Goal: Find specific page/section: Find specific page/section

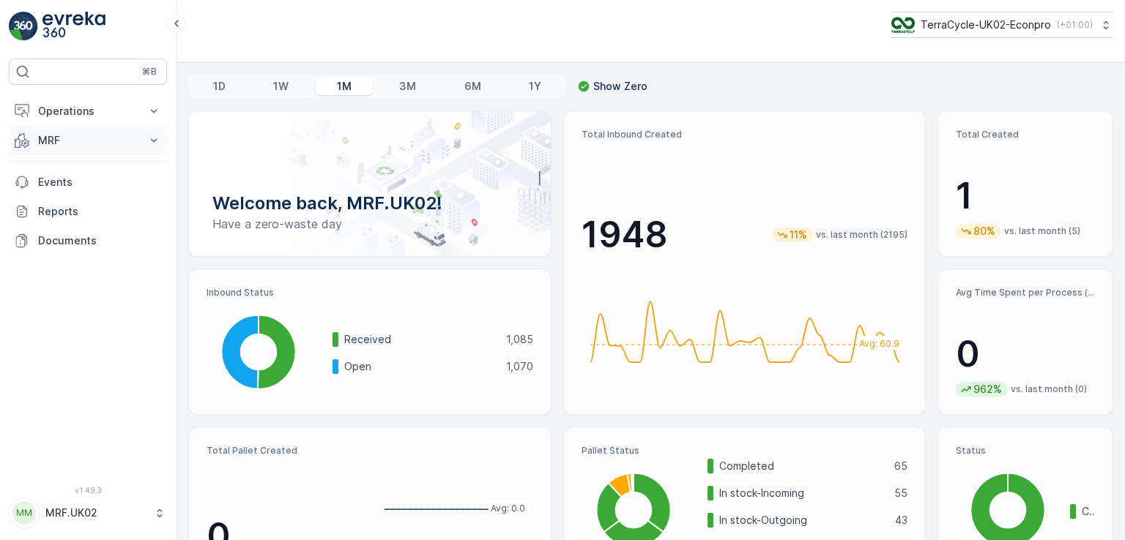
click at [71, 146] on p "MRF" at bounding box center [88, 140] width 100 height 15
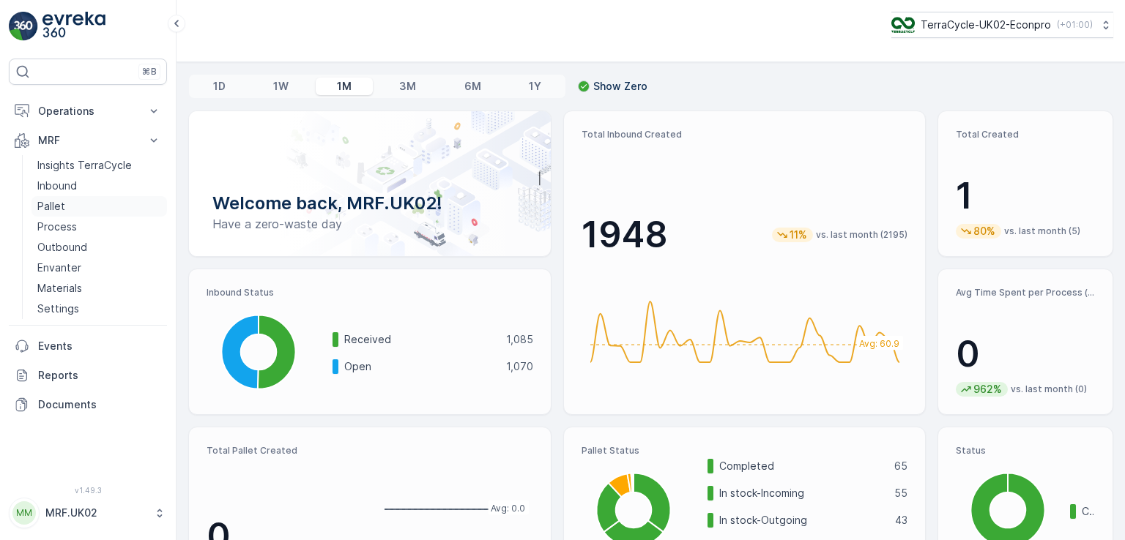
click at [64, 204] on link "Pallet" at bounding box center [98, 206] width 135 height 21
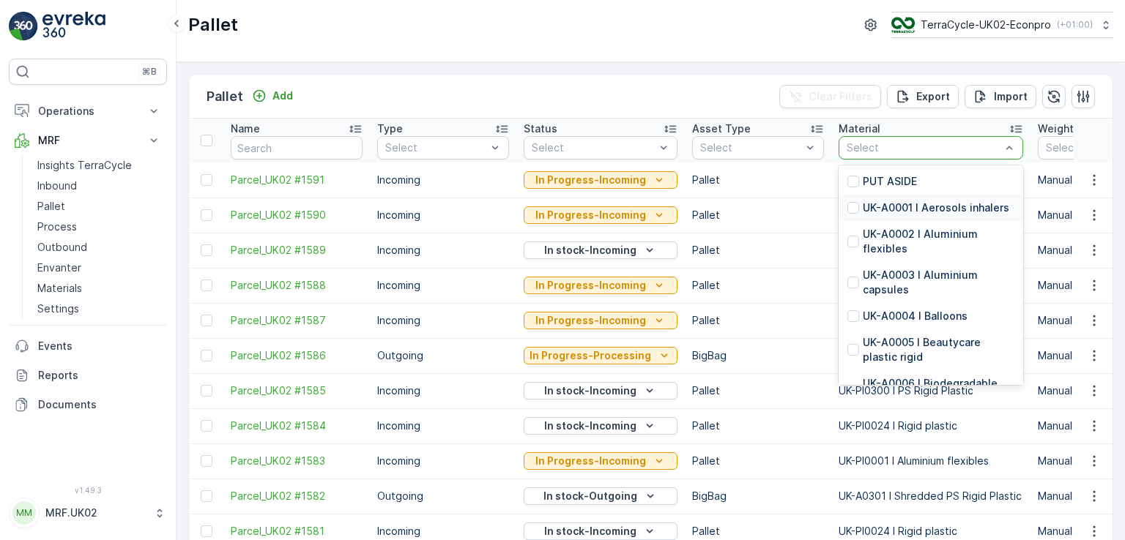
click at [899, 211] on p "UK-A0001 I Aerosols inhalers" at bounding box center [936, 208] width 146 height 15
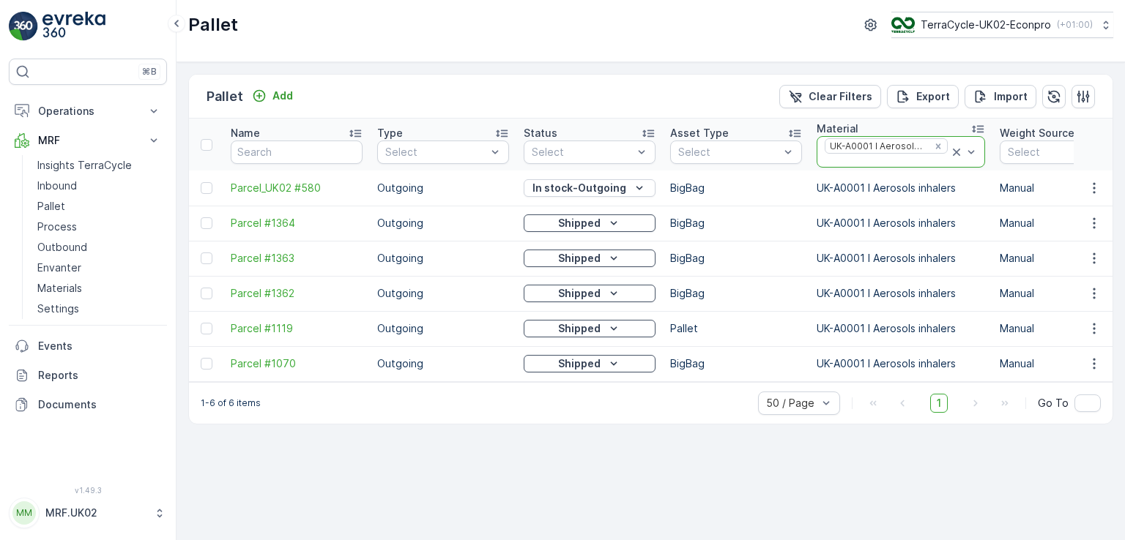
click at [949, 149] on icon at bounding box center [956, 152] width 15 height 15
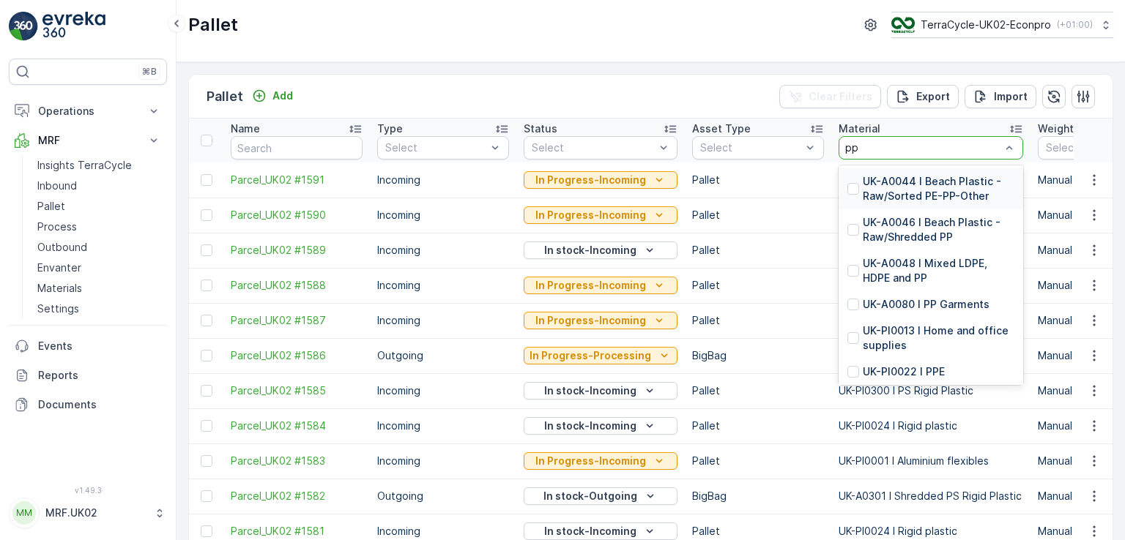
type input "ppe"
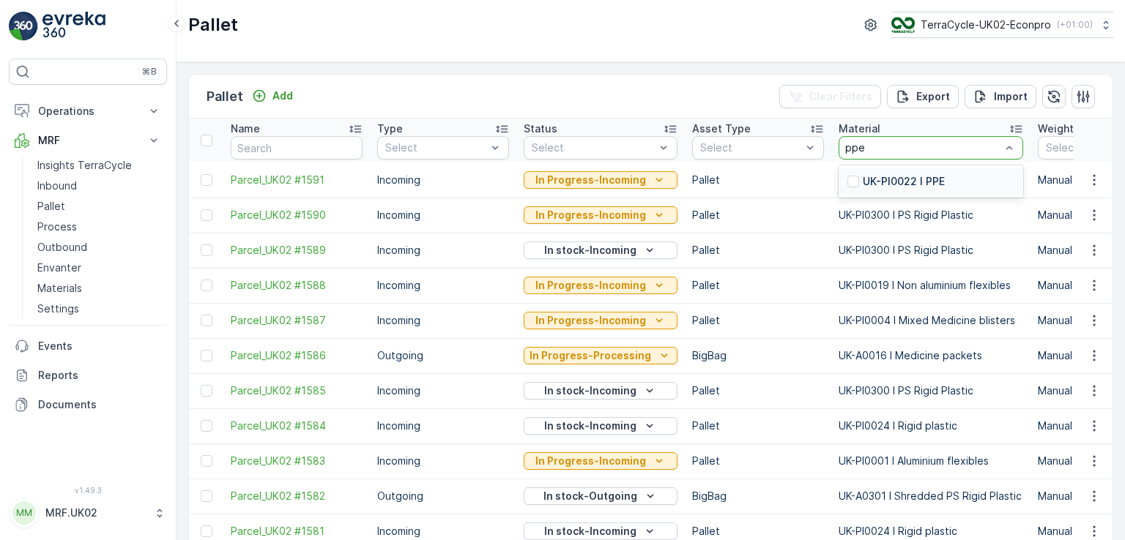
click at [912, 183] on p "UK-PI0022 I PPE" at bounding box center [904, 181] width 82 height 15
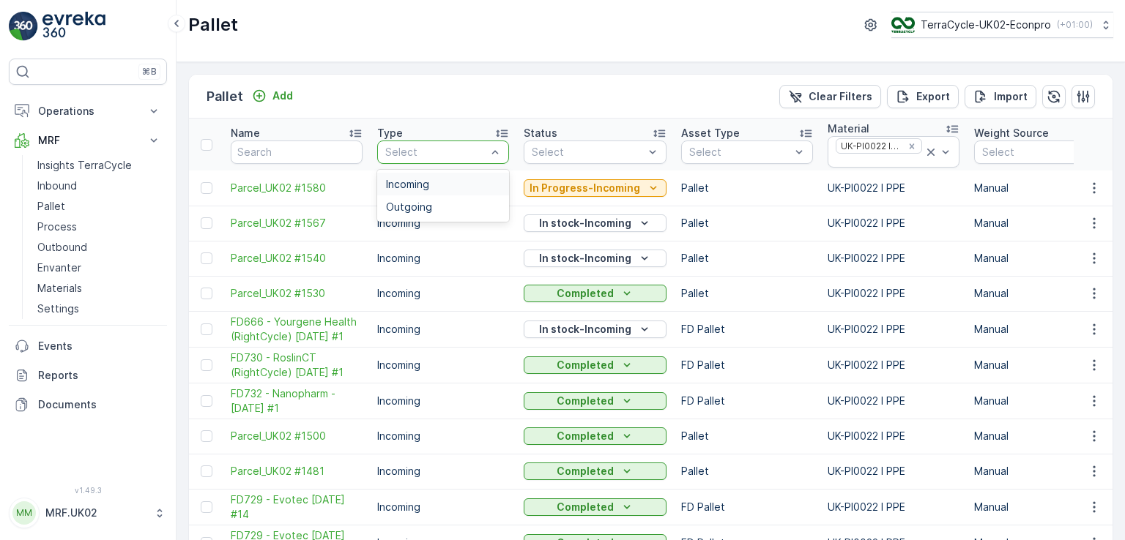
click at [431, 179] on div "Incoming" at bounding box center [443, 185] width 114 height 12
click at [1110, 144] on div "Pallet Add Clear Filters Export Import Name Type Incoming Status Select Asset T…" at bounding box center [650, 301] width 948 height 478
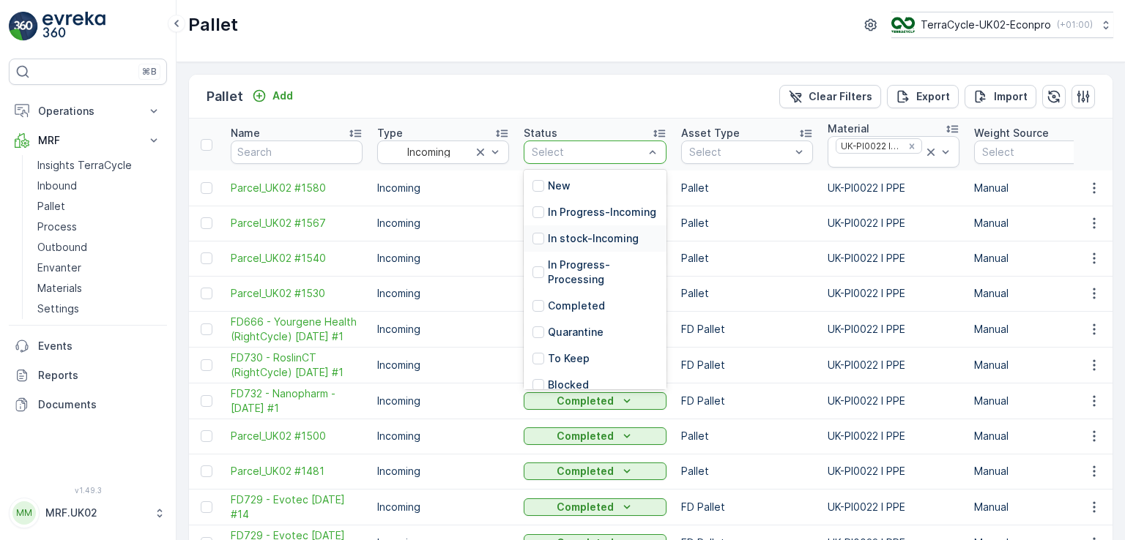
click at [598, 246] on p "In stock-Incoming" at bounding box center [593, 238] width 91 height 15
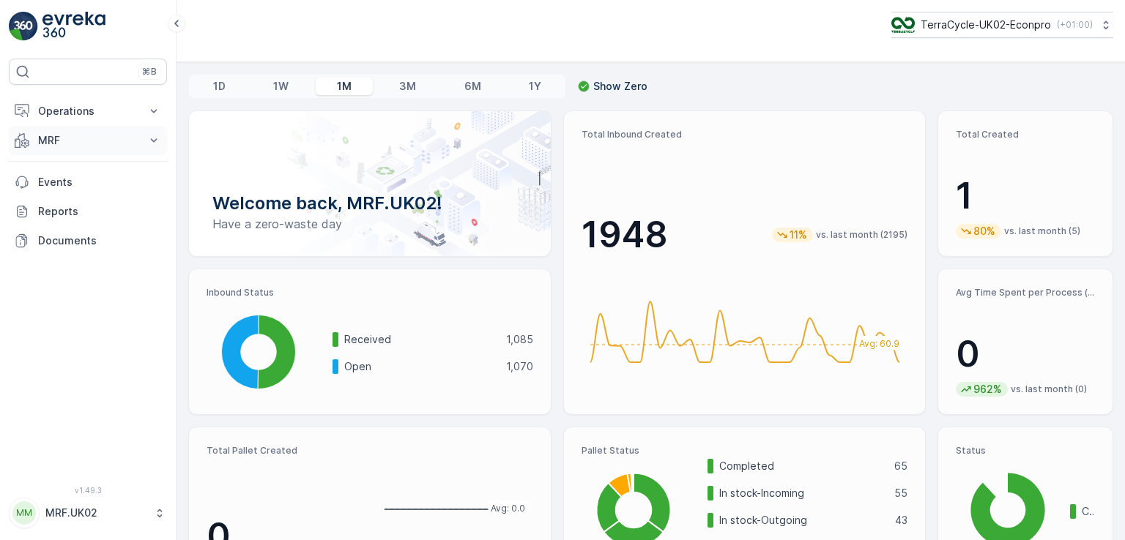
click at [88, 153] on button "MRF" at bounding box center [88, 140] width 158 height 29
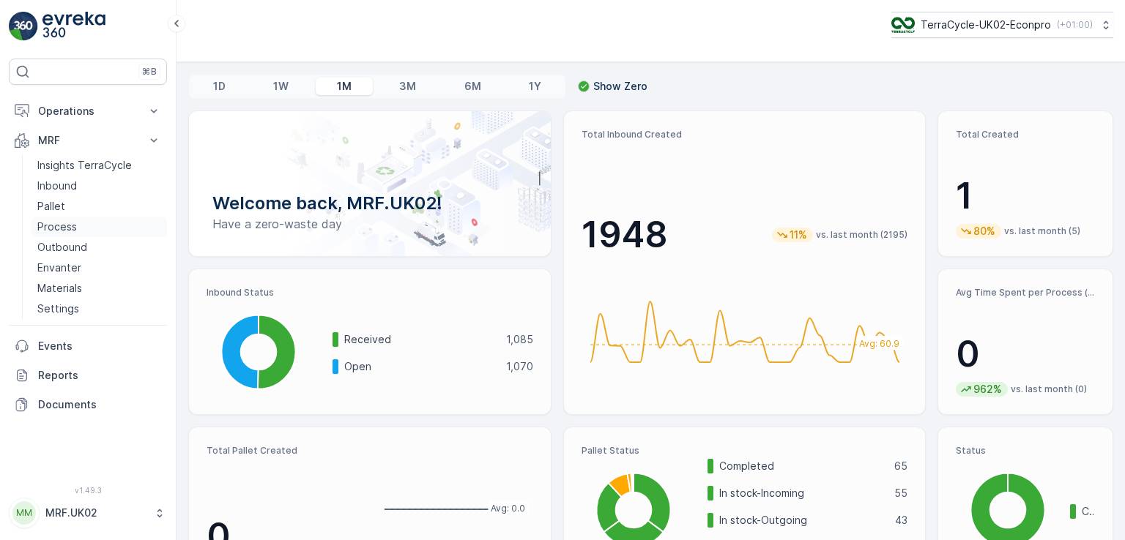
click at [85, 230] on link "Process" at bounding box center [98, 227] width 135 height 21
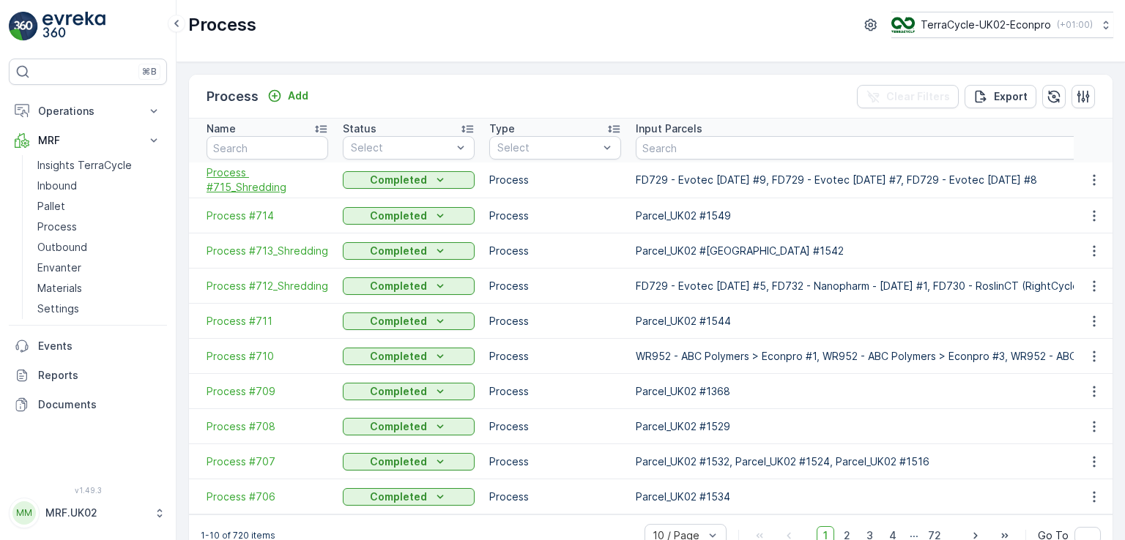
click at [326, 180] on span "Process #715_Shredding" at bounding box center [267, 179] width 122 height 29
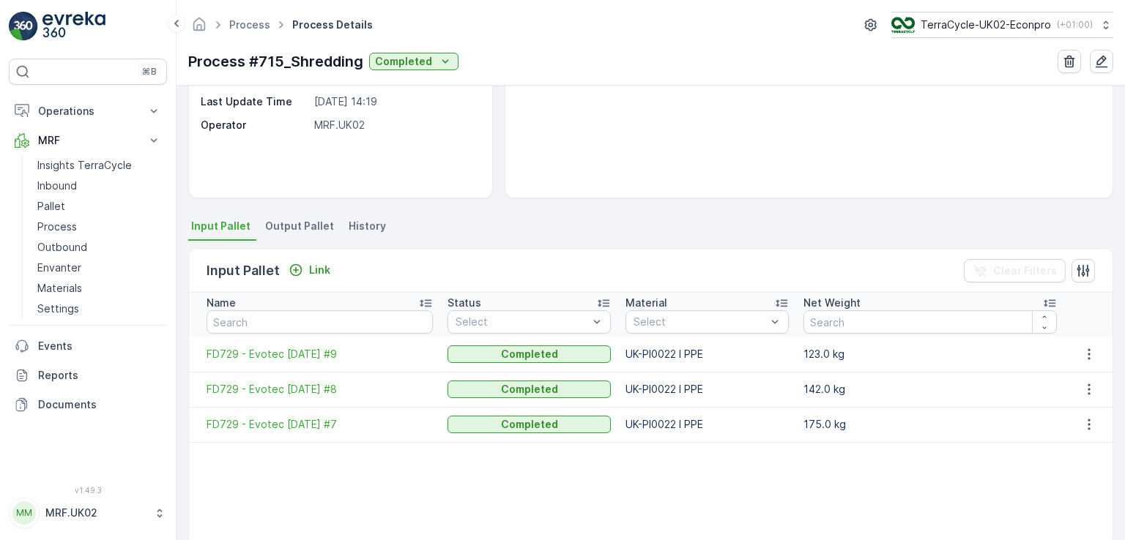
scroll to position [193, 0]
click at [292, 226] on span "Output Pallet" at bounding box center [299, 224] width 69 height 15
